Goal: Navigation & Orientation: Find specific page/section

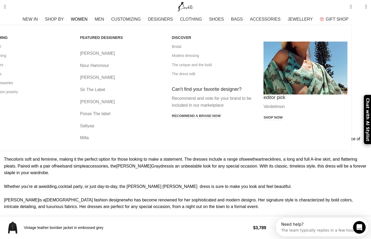
scroll to position [0, 111]
click at [117, 98] on link "[PERSON_NAME]" at bounding box center [122, 101] width 84 height 7
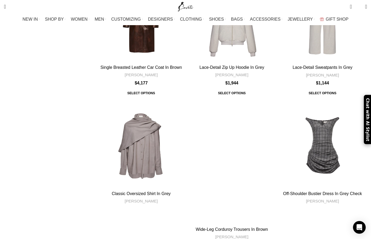
scroll to position [1271, 0]
